Goal: Information Seeking & Learning: Learn about a topic

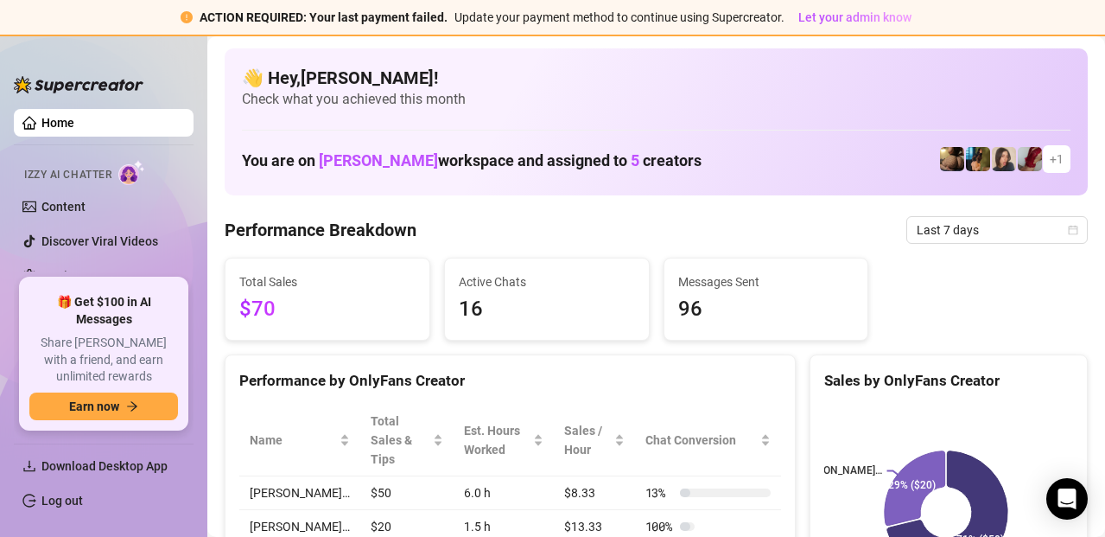
click at [600, 238] on div "Performance Breakdown Last 7 days" at bounding box center [656, 230] width 863 height 28
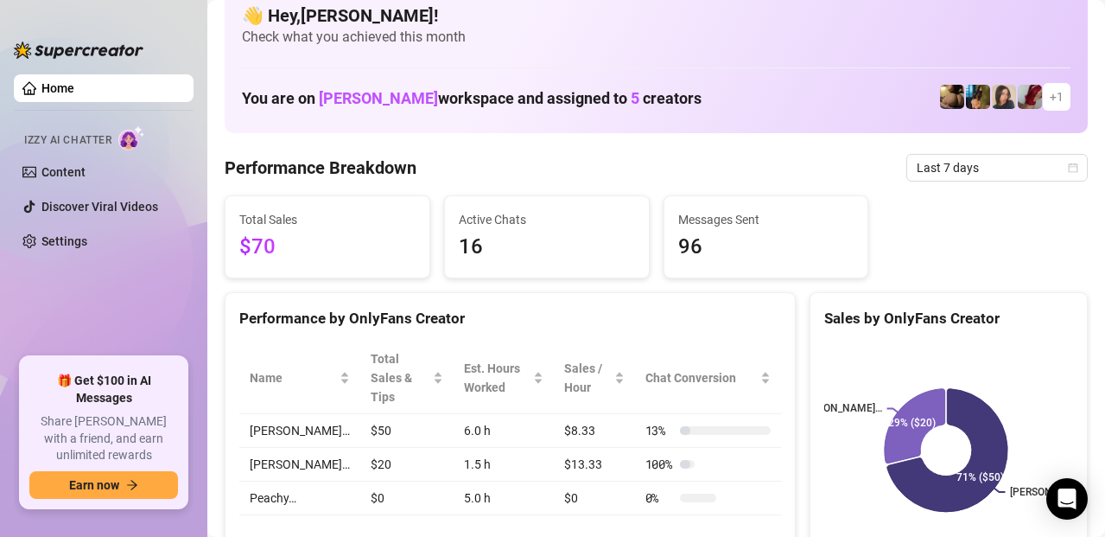
scroll to position [22, 0]
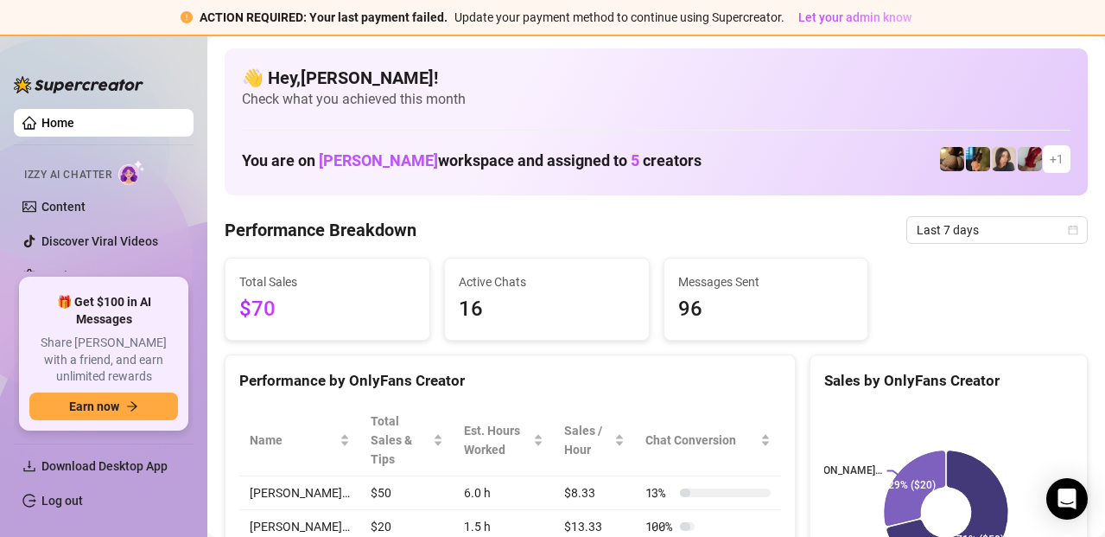
click at [766, 356] on div "Performance by OnlyFans Creator" at bounding box center [510, 373] width 569 height 37
